Goal: Information Seeking & Learning: Find specific fact

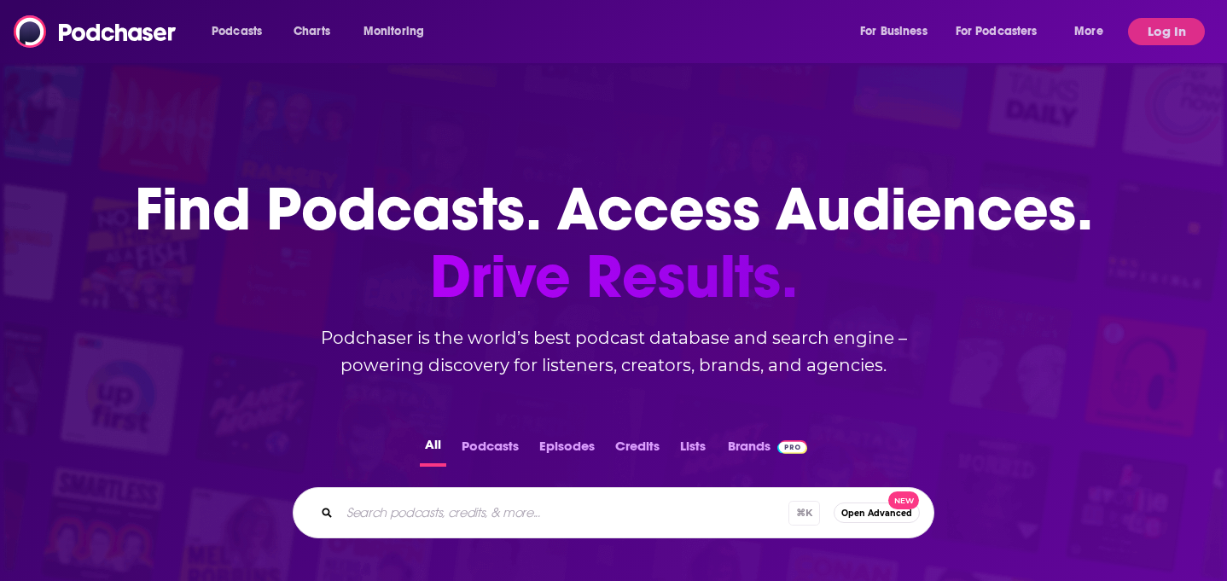
click at [532, 522] on input "Search podcasts, credits, & more..." at bounding box center [563, 512] width 449 height 27
type input "Noodle Loaf"
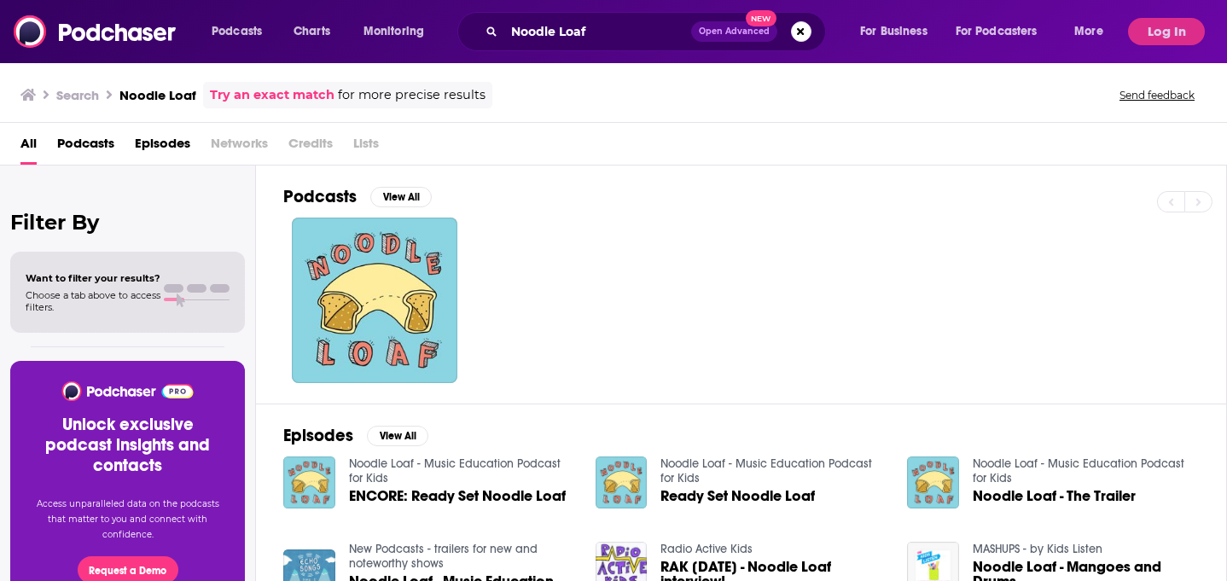
scroll to position [72, 0]
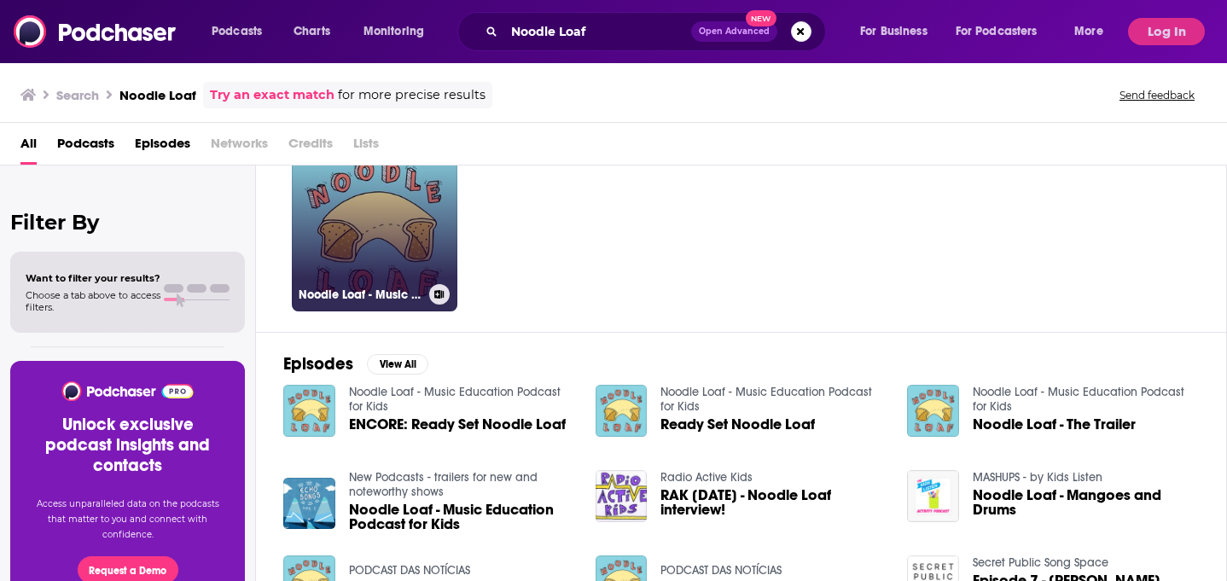
click at [380, 257] on link "Noodle Loaf - Music Education Podcast for Kids" at bounding box center [374, 228] width 165 height 165
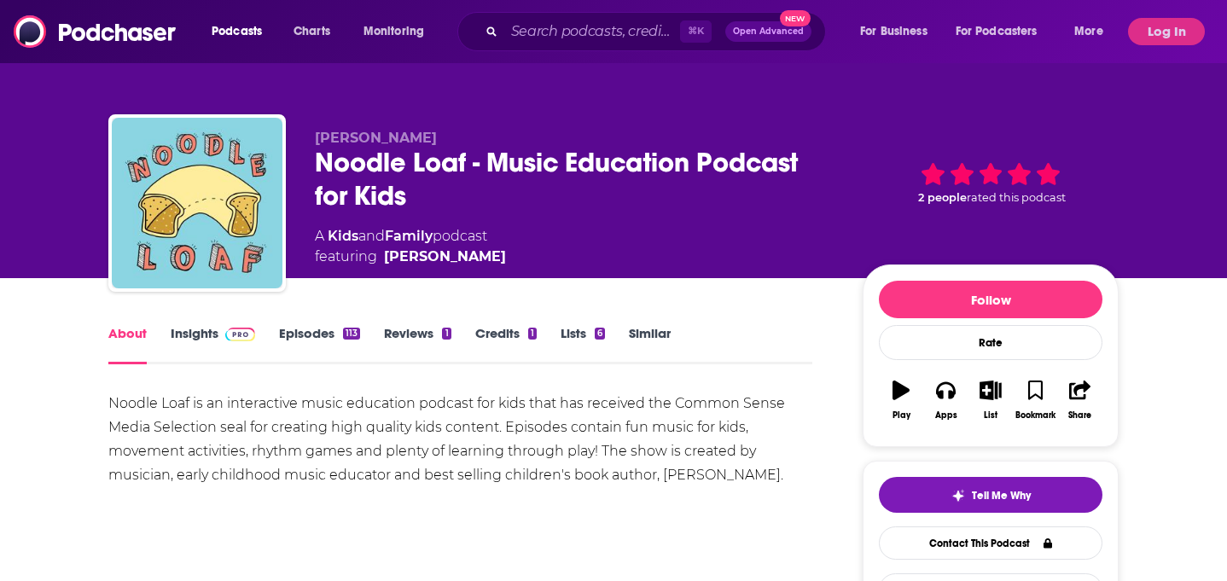
click at [196, 334] on link "Insights" at bounding box center [213, 344] width 84 height 39
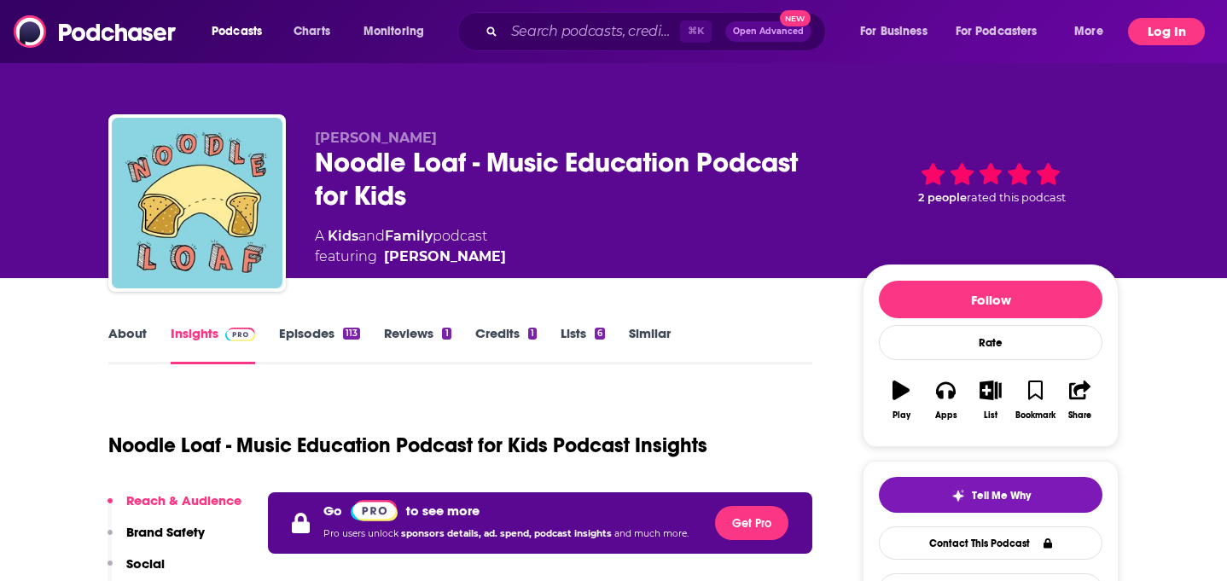
click at [1157, 35] on button "Log In" at bounding box center [1166, 31] width 77 height 27
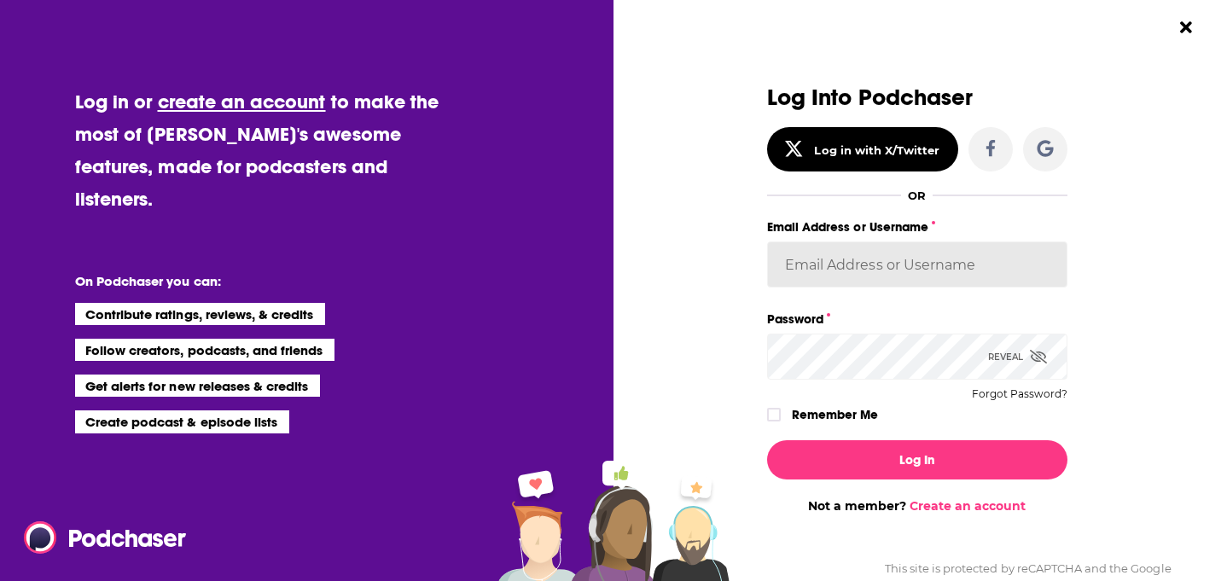
type input "TvSMediaGroup"
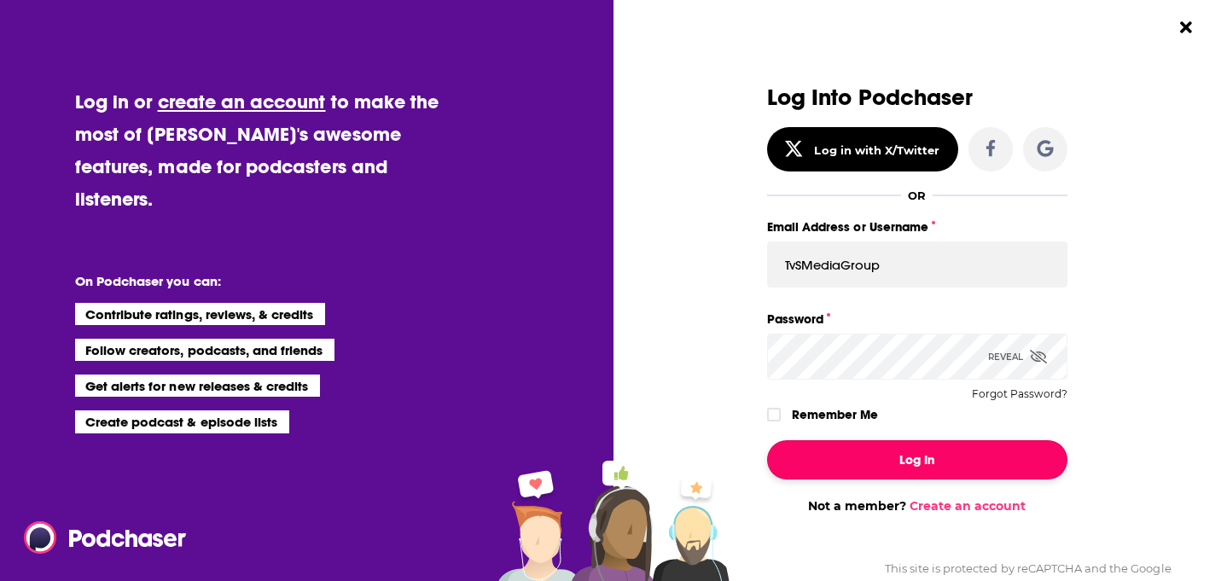
click at [872, 455] on button "Log In" at bounding box center [917, 459] width 300 height 39
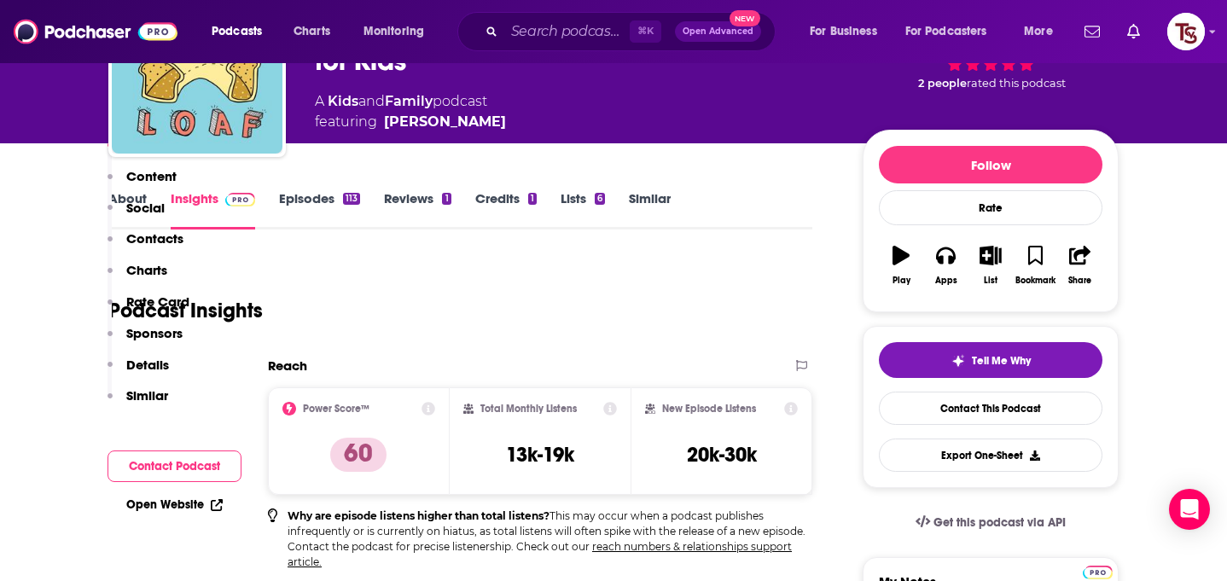
scroll to position [347, 0]
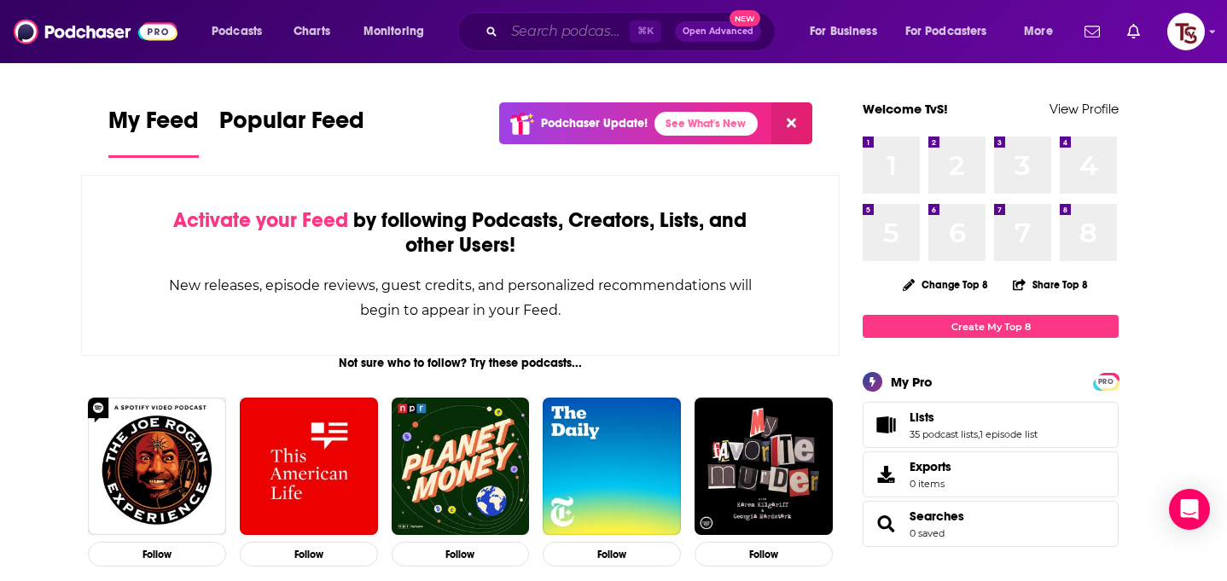
click at [521, 38] on input "Search podcasts, credits, & more..." at bounding box center [566, 31] width 125 height 27
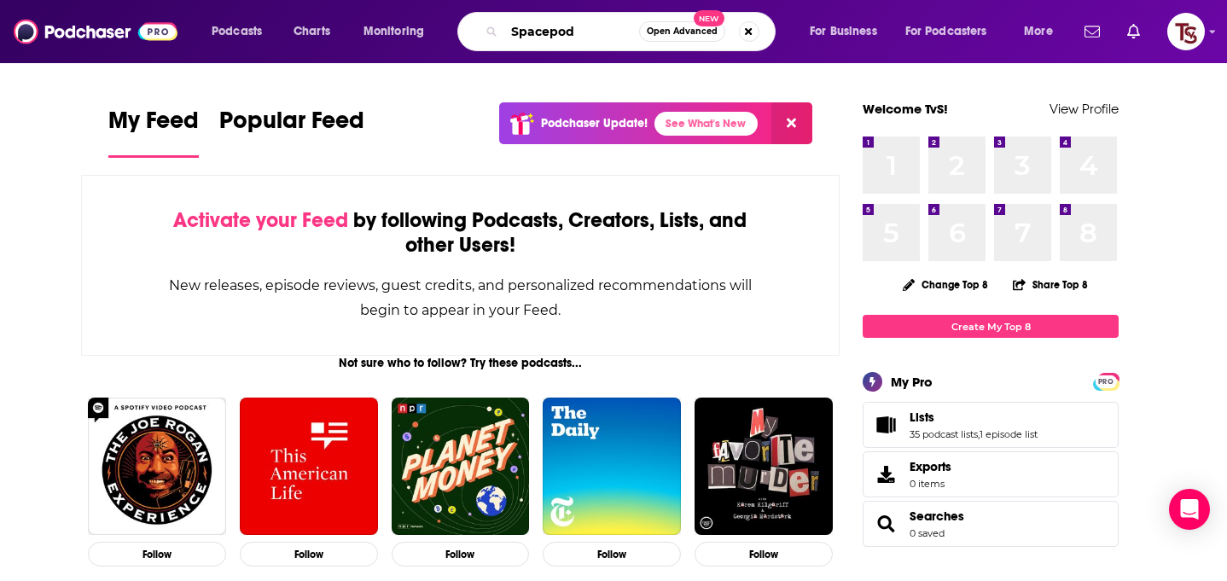
type input "Spacepod"
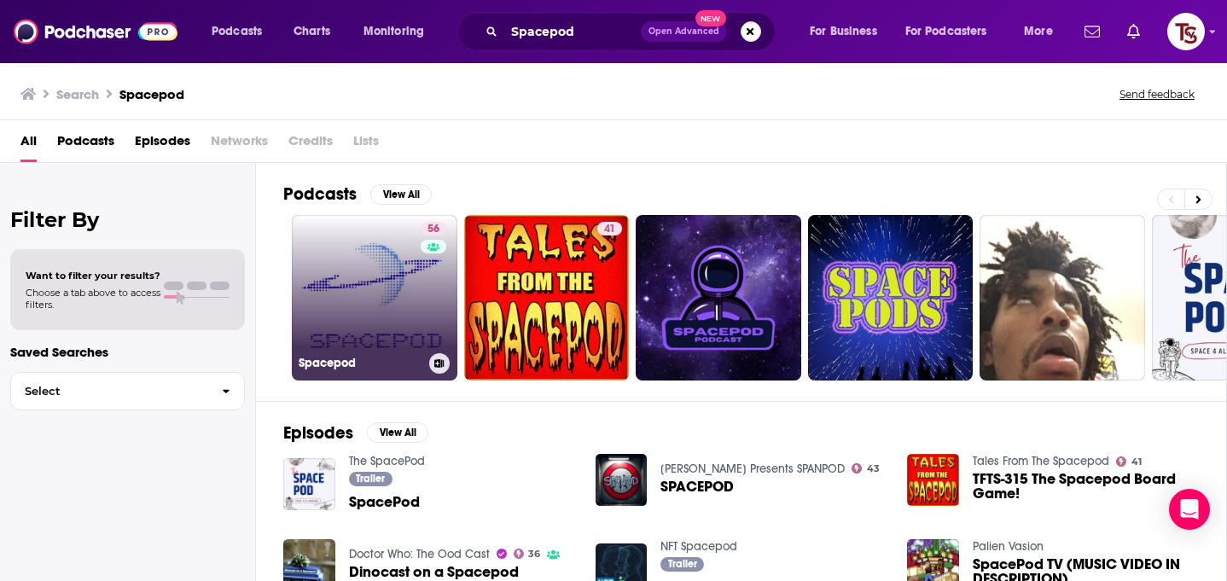
click at [436, 302] on div "56" at bounding box center [436, 287] width 30 height 131
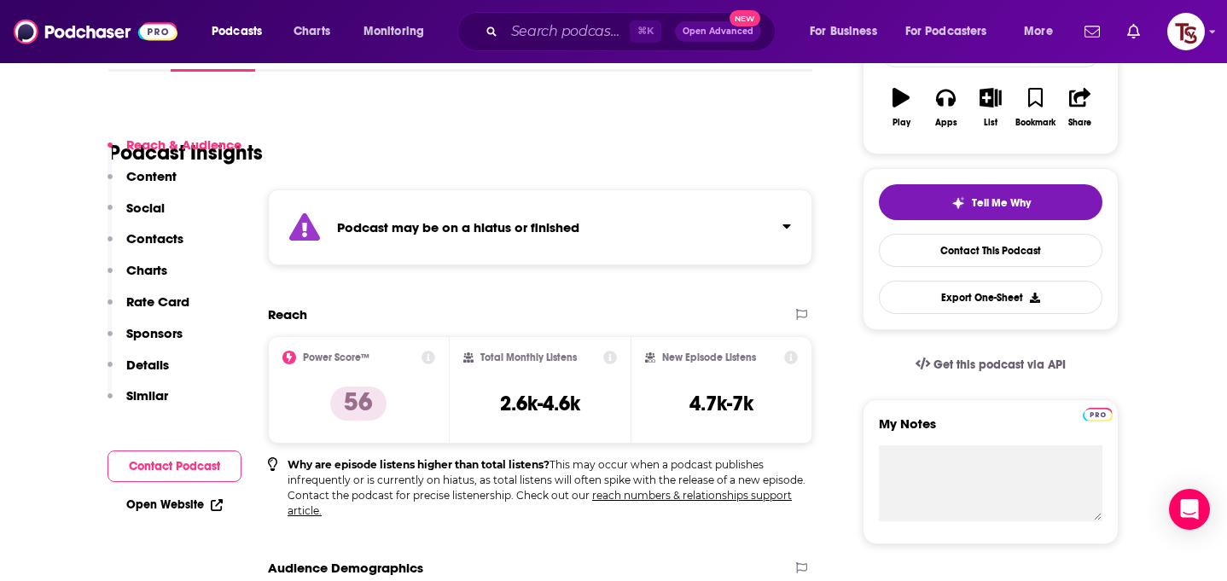
scroll to position [393, 0]
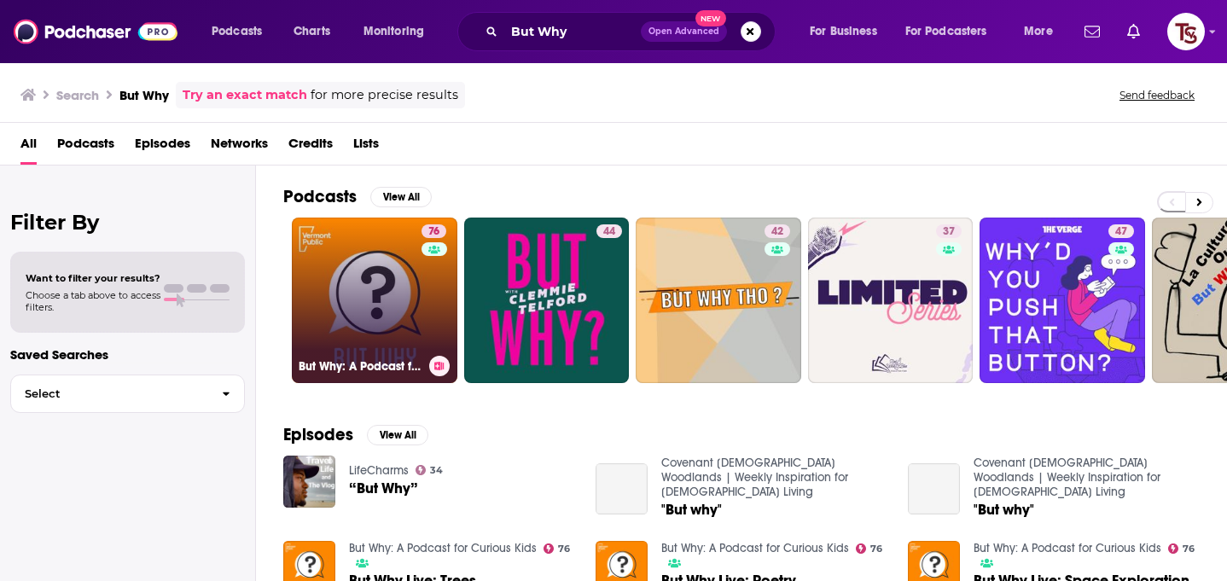
click at [372, 293] on link "76 But Why: A Podcast for Curious Kids" at bounding box center [374, 300] width 165 height 165
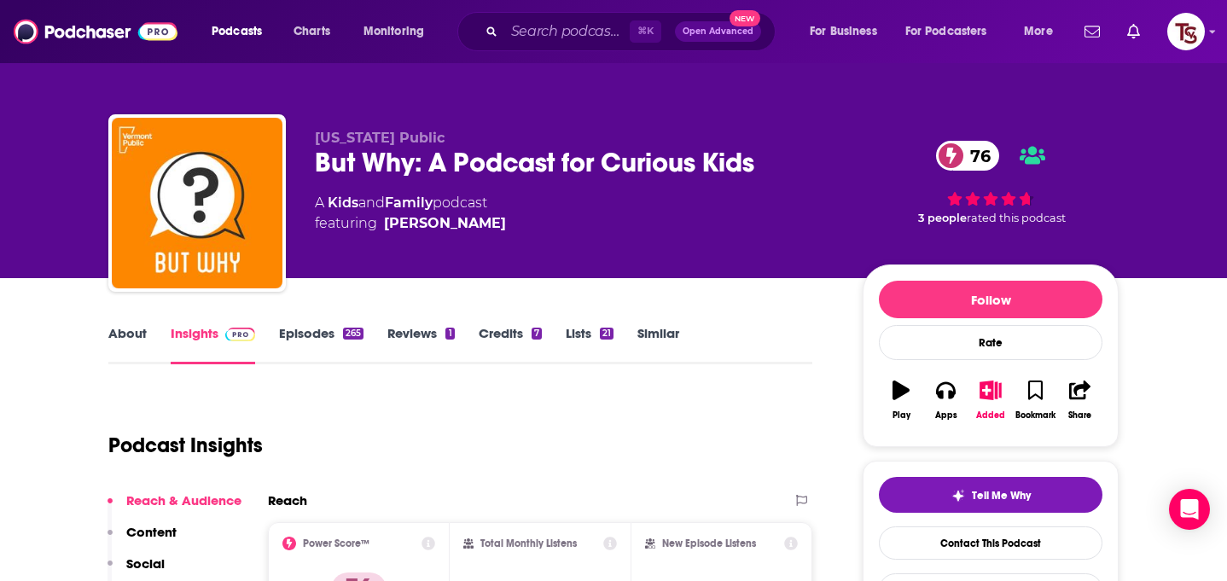
scroll to position [27, 0]
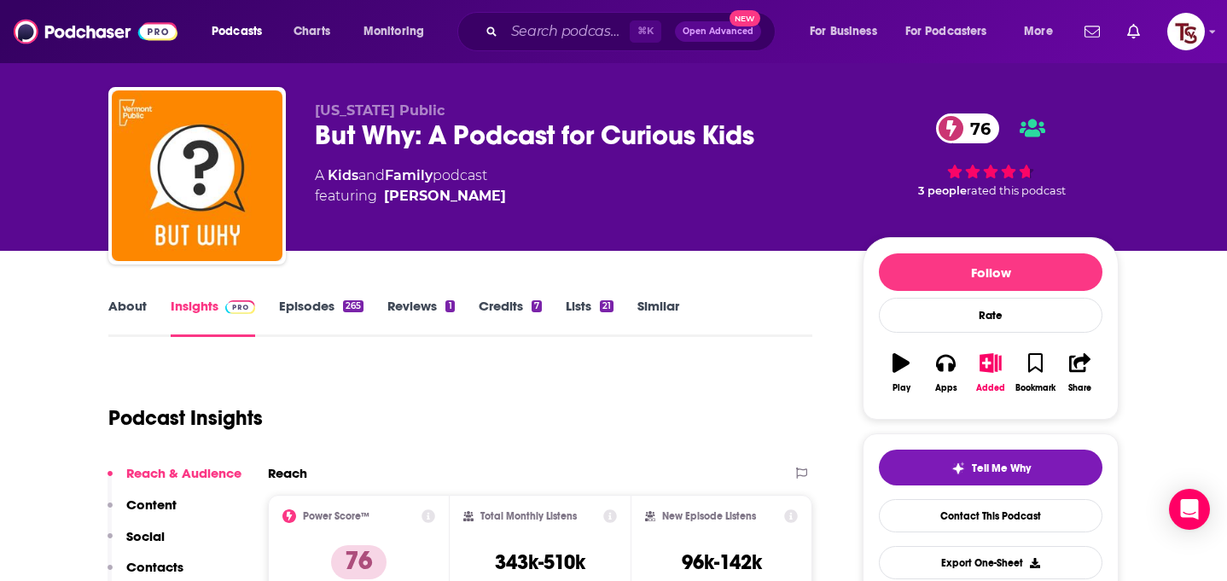
click at [138, 304] on link "About" at bounding box center [127, 317] width 38 height 39
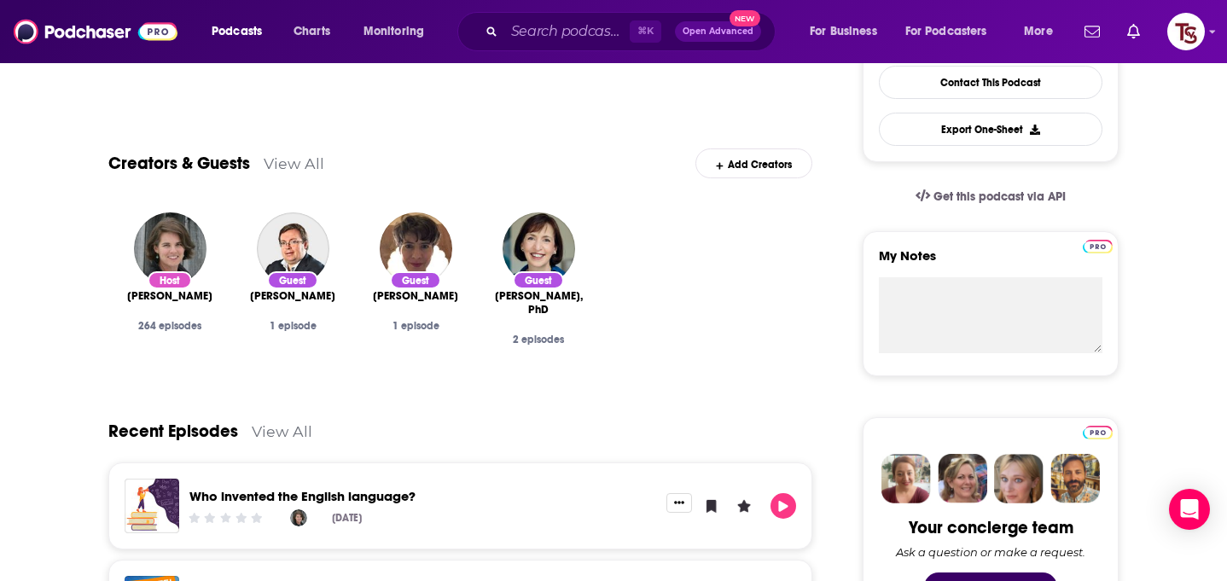
scroll to position [492, 0]
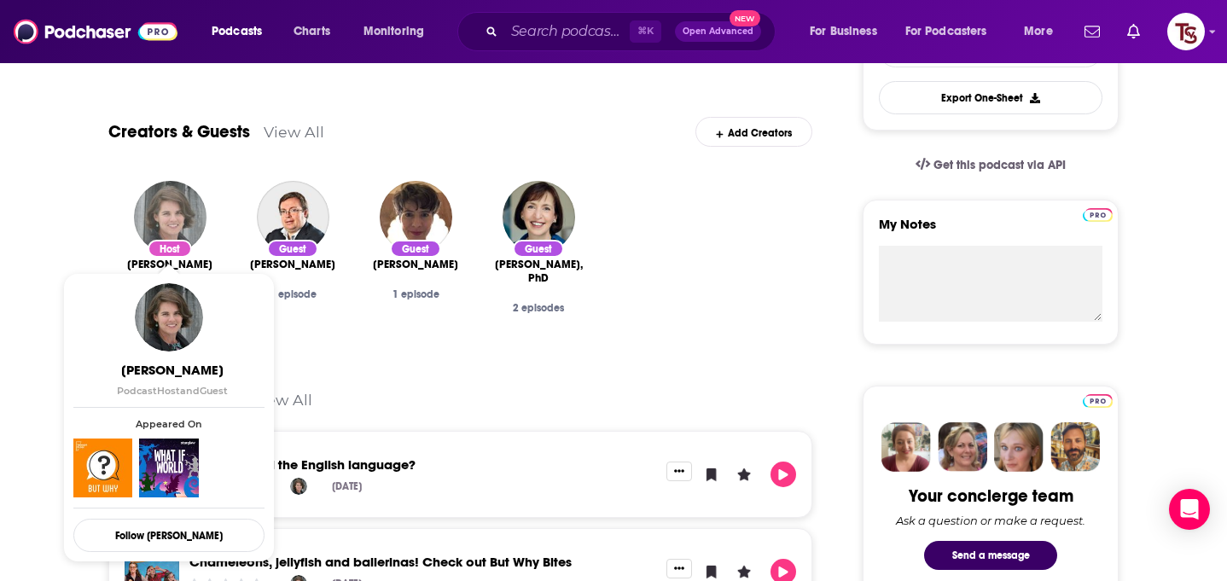
click at [171, 225] on img "Jane Lindholm" at bounding box center [170, 217] width 73 height 73
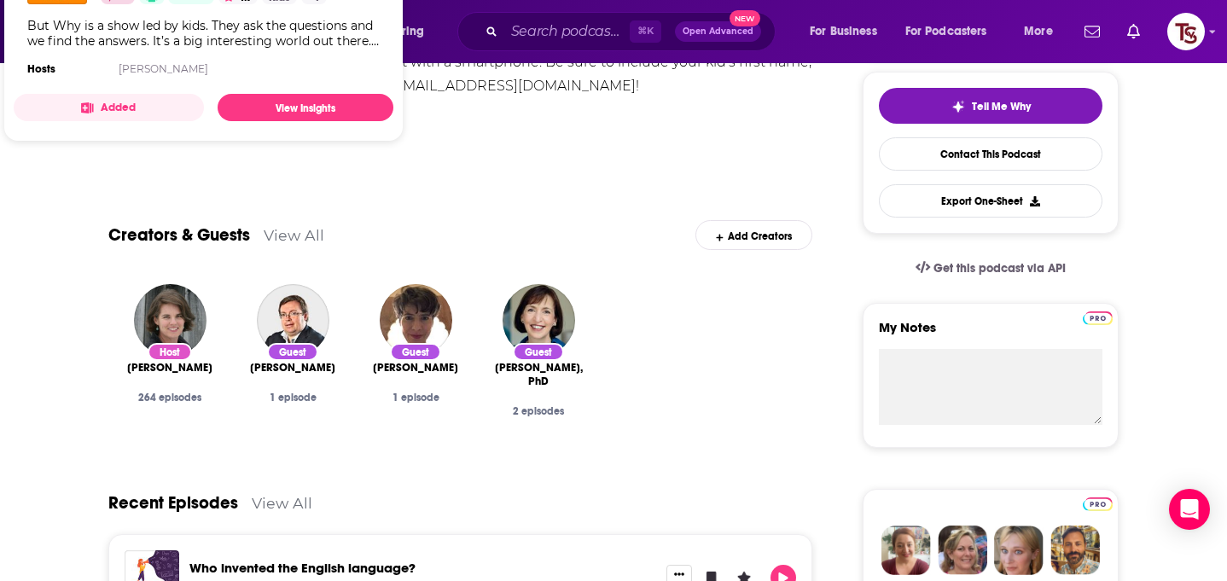
scroll to position [481, 0]
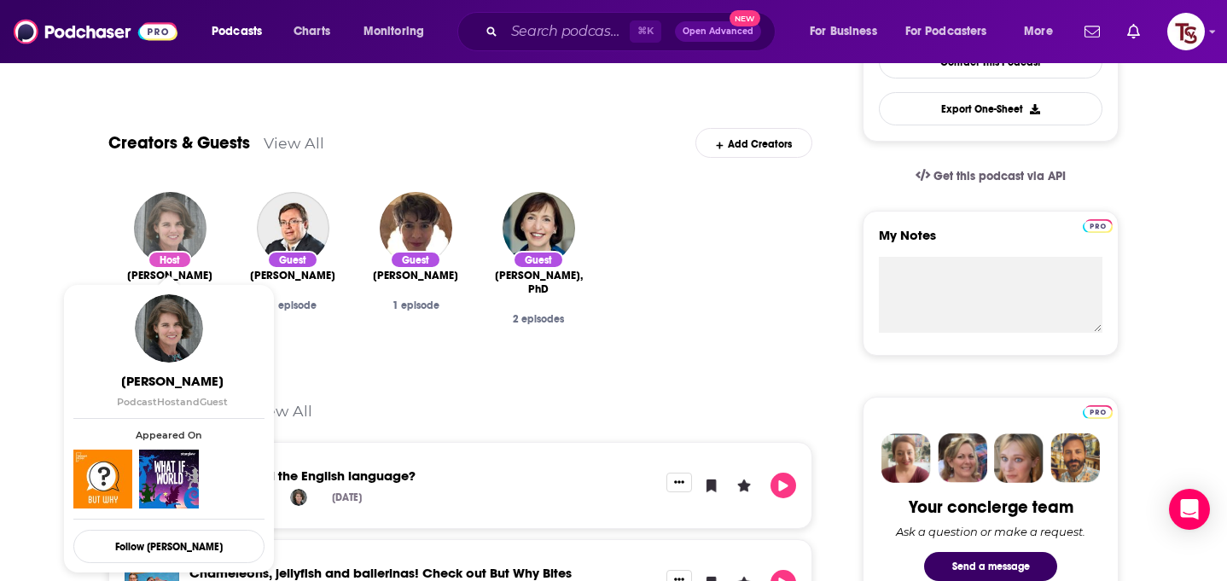
click at [176, 251] on img "Jane Lindholm" at bounding box center [170, 228] width 73 height 73
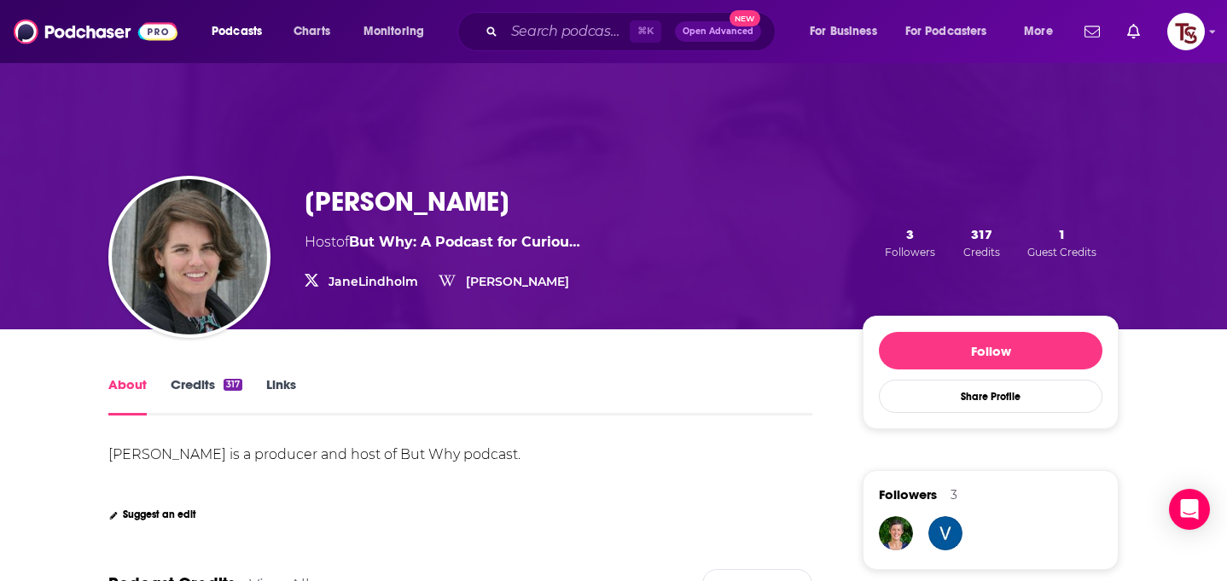
click at [416, 204] on h1 "Jane Lindholm" at bounding box center [407, 201] width 205 height 33
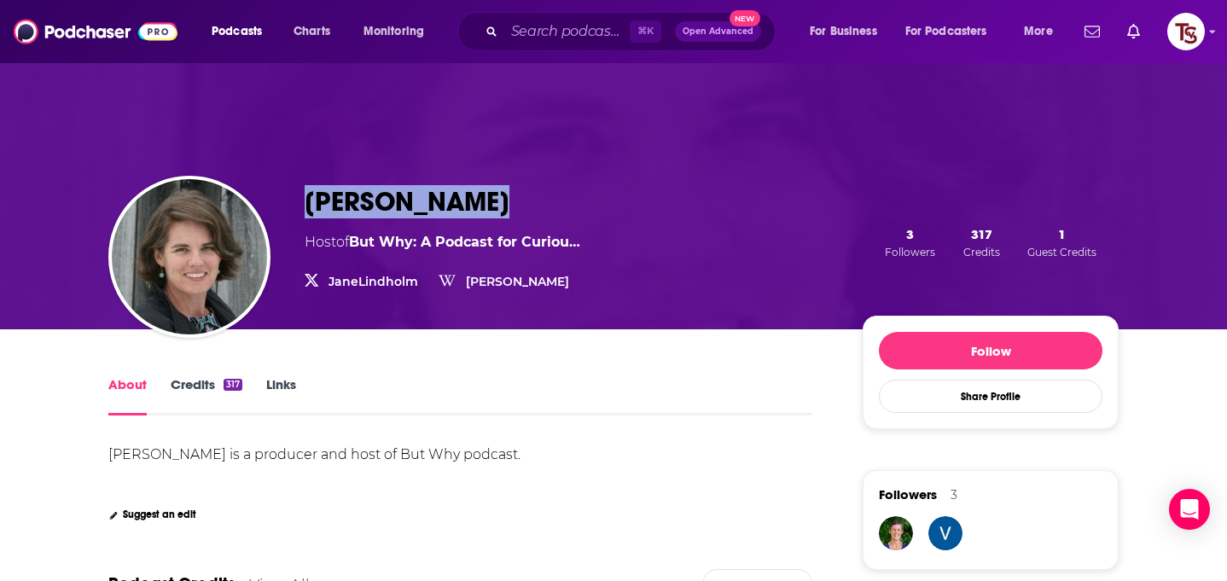
click at [416, 204] on h1 "Jane Lindholm" at bounding box center [407, 201] width 205 height 33
copy h1 "Jane Lindholm"
